Goal: Information Seeking & Learning: Understand process/instructions

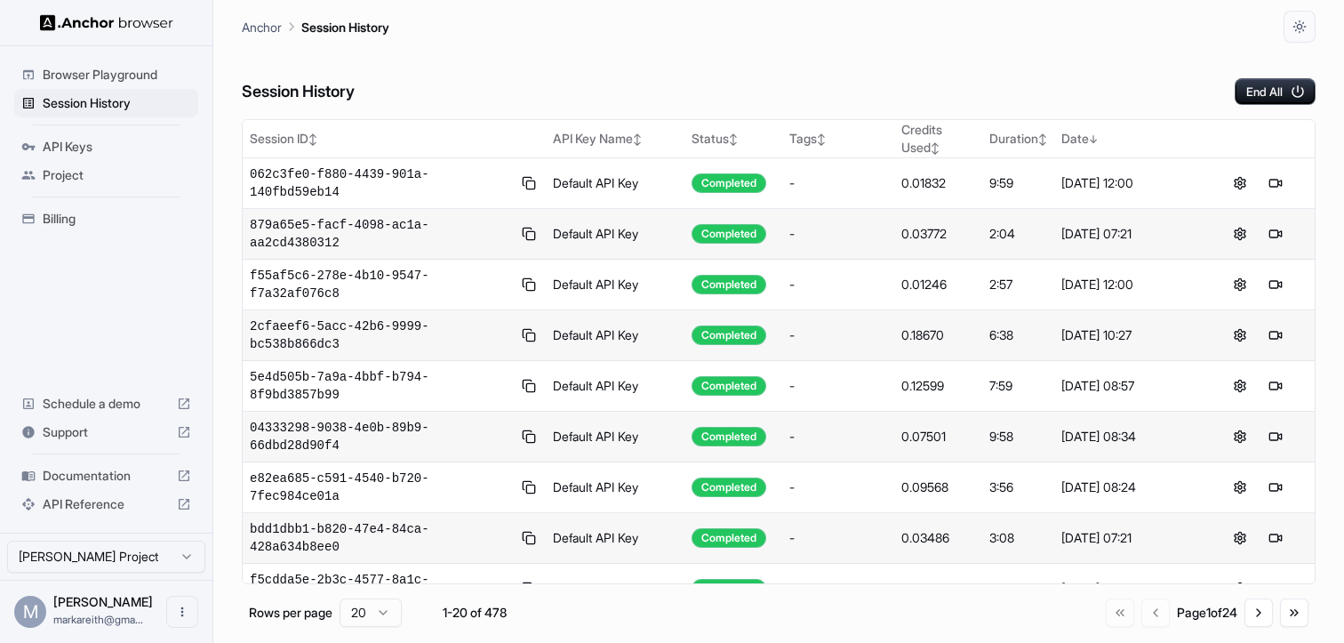
click at [114, 471] on span "Documentation" at bounding box center [106, 476] width 127 height 18
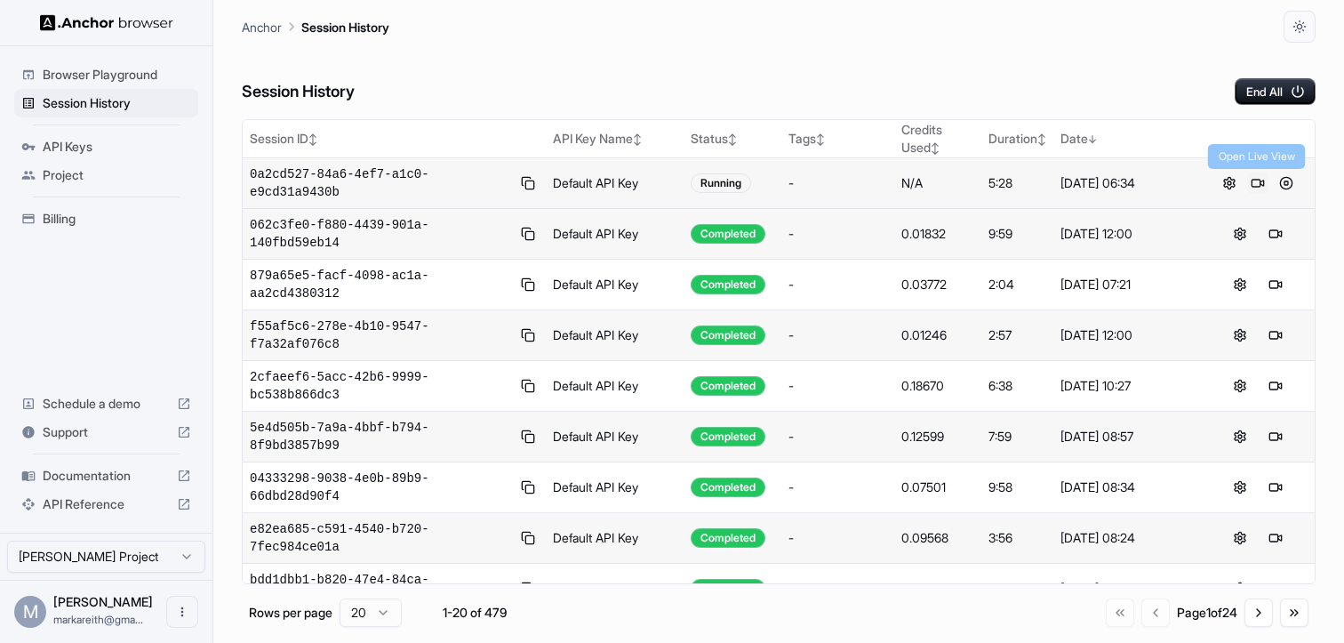
click at [1257, 186] on button at bounding box center [1257, 182] width 21 height 21
click at [1291, 187] on button at bounding box center [1285, 182] width 21 height 21
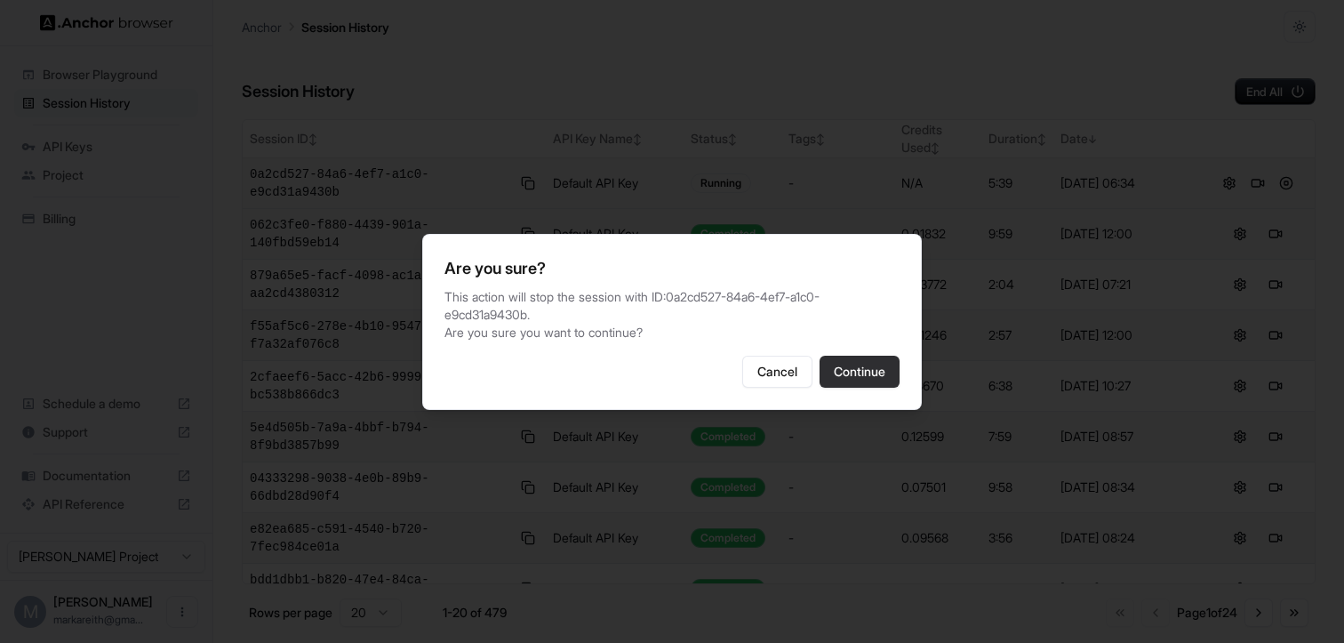
click at [865, 371] on button "Continue" at bounding box center [860, 372] width 80 height 32
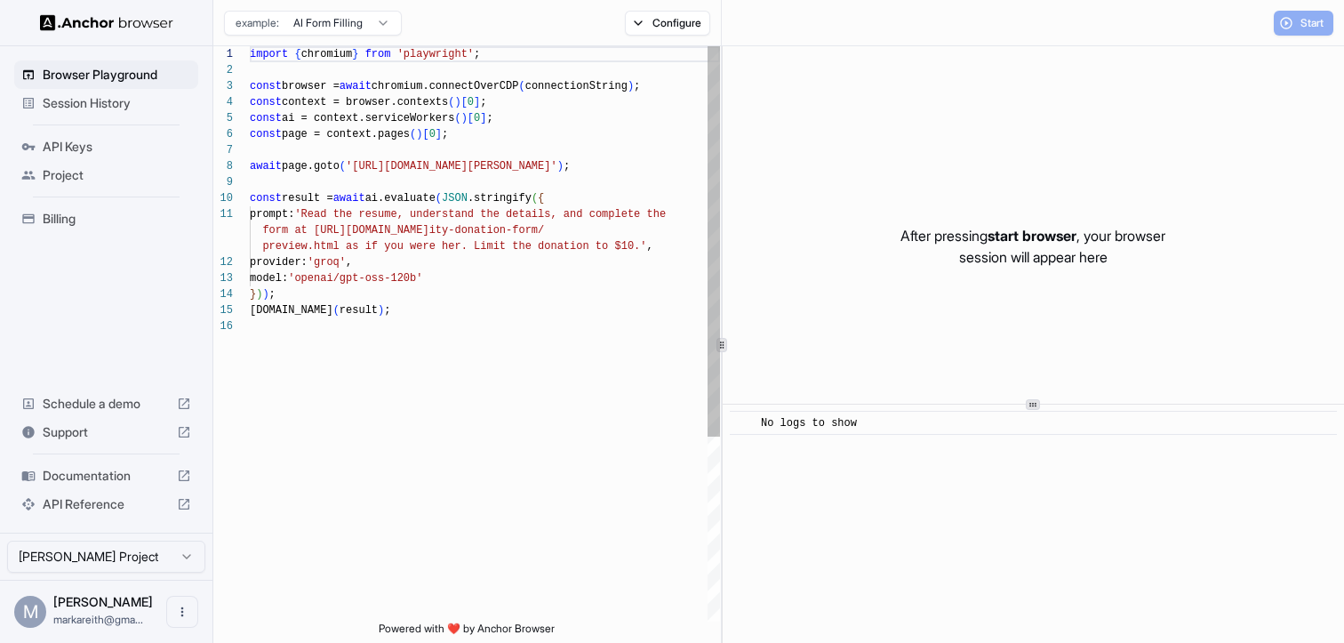
scroll to position [160, 0]
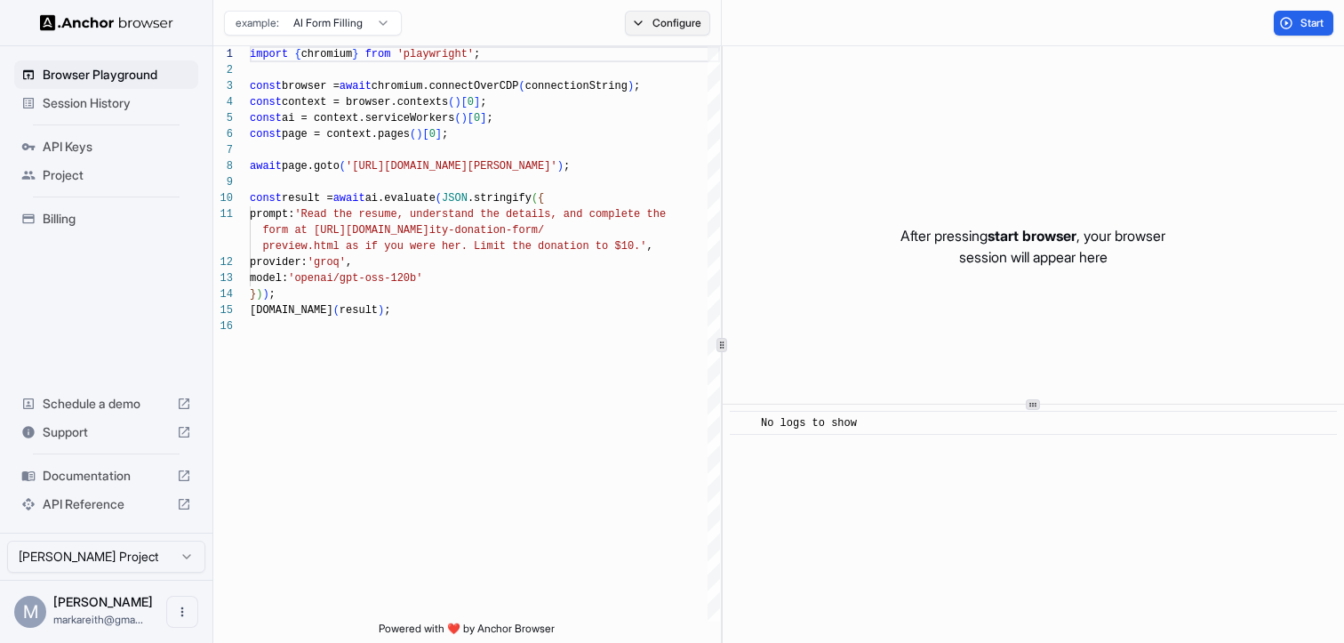
click at [654, 27] on button "Configure" at bounding box center [668, 23] width 86 height 25
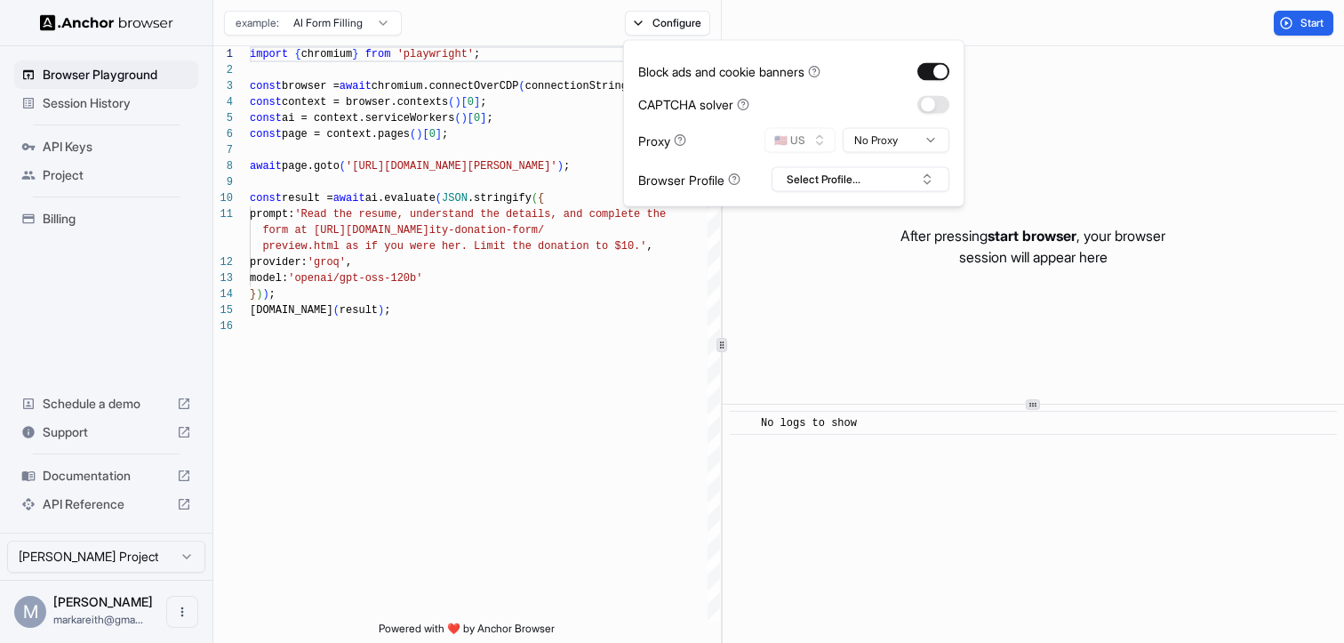
click at [913, 147] on html "Browser Playground Session History API Keys Project Billing Schedule a demo Sup…" at bounding box center [672, 321] width 1344 height 643
click at [367, 233] on html "Browser Playground Session History API Keys Project Billing Schedule a demo Sup…" at bounding box center [672, 321] width 1344 height 643
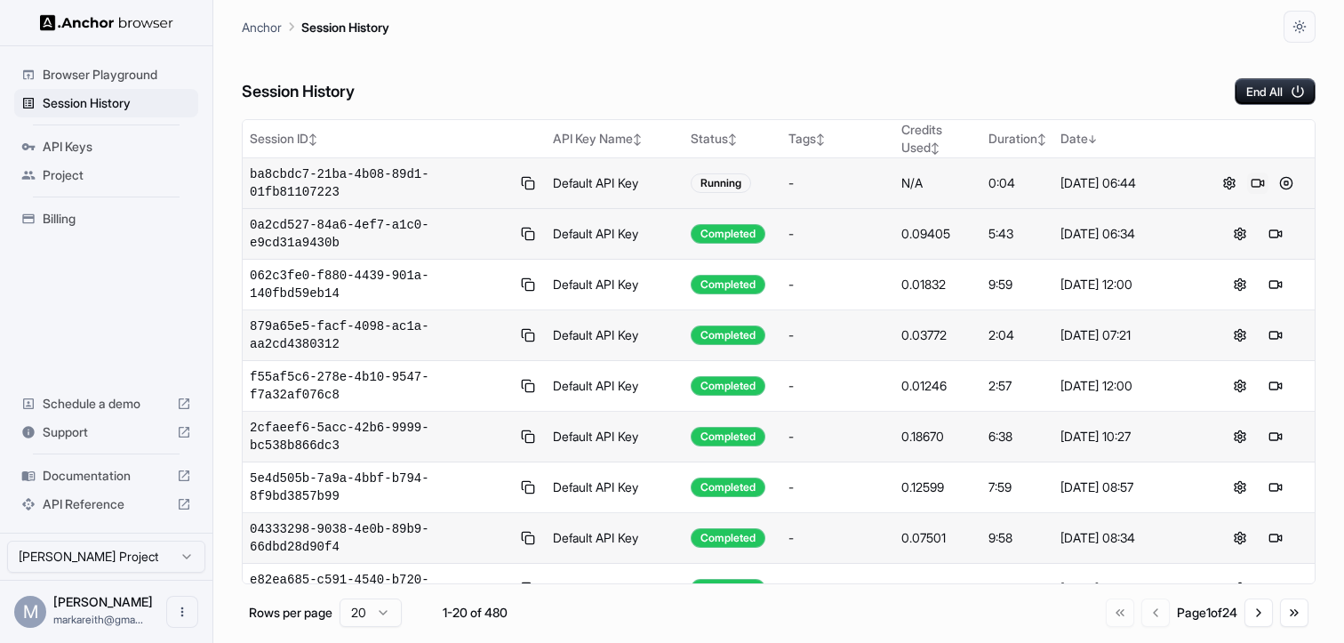
click at [1259, 180] on button at bounding box center [1257, 182] width 21 height 21
click at [1277, 181] on button at bounding box center [1275, 182] width 21 height 21
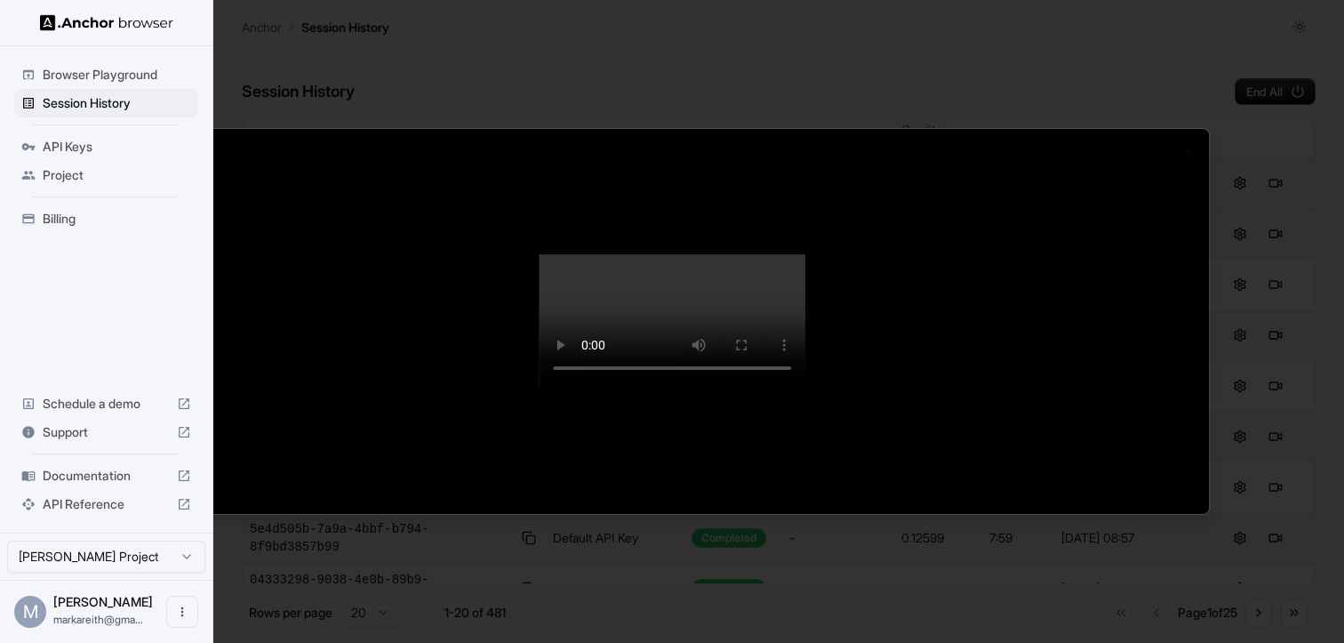
click at [164, 204] on div at bounding box center [672, 322] width 1074 height 386
click at [161, 382] on div at bounding box center [672, 322] width 1074 height 386
click at [116, 101] on div at bounding box center [672, 321] width 1344 height 643
